Goal: Check status: Check status

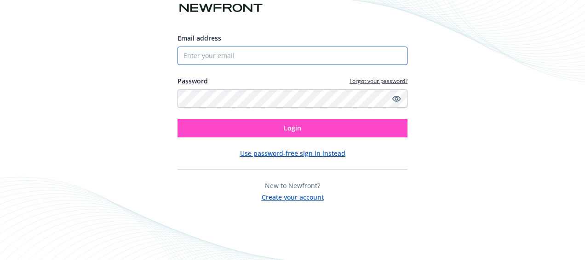
type input "[EMAIL_ADDRESS][PERSON_NAME][DOMAIN_NAME]"
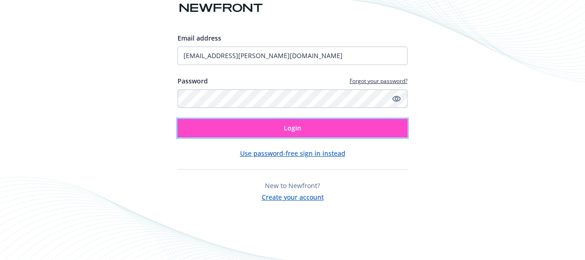
click at [293, 128] on span "Login" at bounding box center [292, 127] width 17 height 9
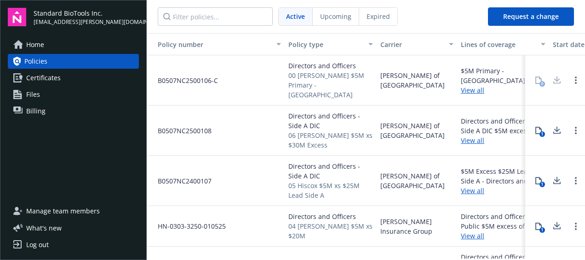
click at [41, 110] on span "Billing" at bounding box center [35, 111] width 19 height 15
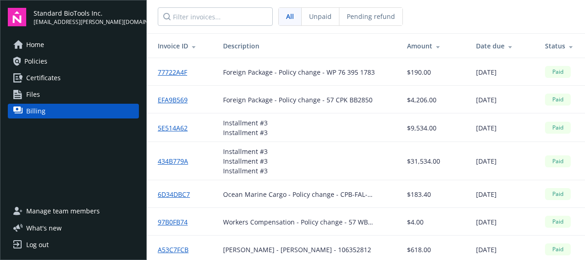
click at [360, 20] on span "Pending refund" at bounding box center [371, 17] width 48 height 10
